Goal: Information Seeking & Learning: Learn about a topic

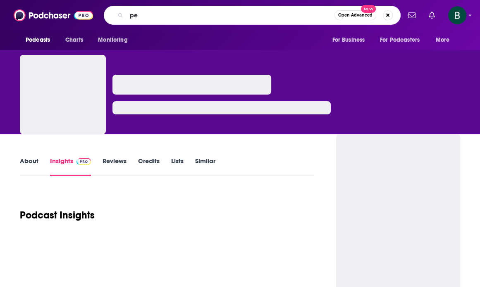
type input "peo"
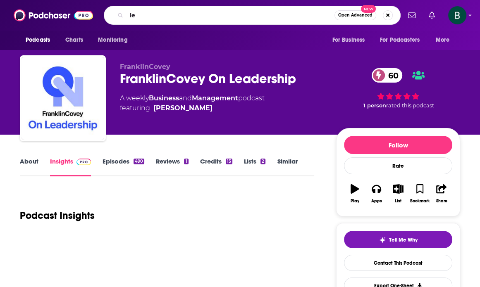
type input "l"
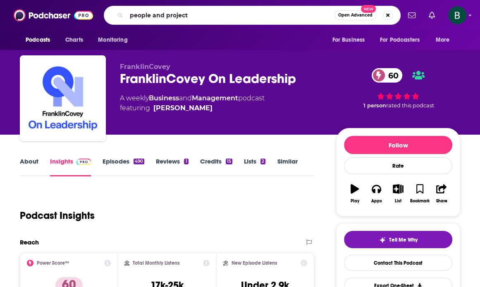
type input "people and projects"
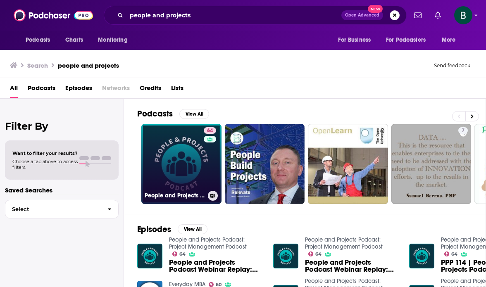
click at [174, 162] on link "64 People and Projects Podcast: Project Management Podcast" at bounding box center [181, 164] width 80 height 80
